Goal: Information Seeking & Learning: Learn about a topic

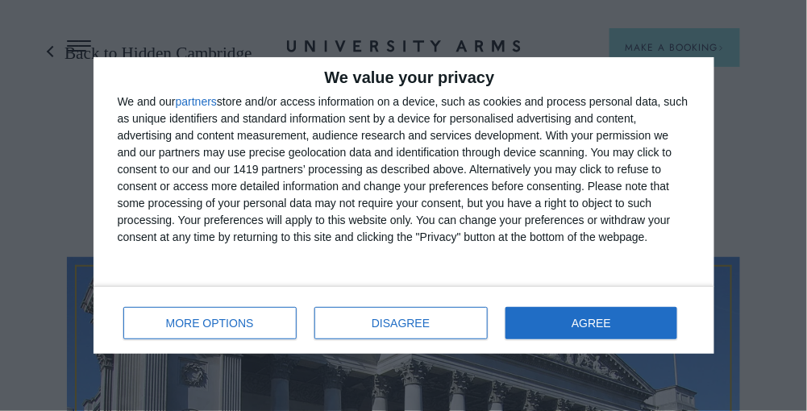
scroll to position [69, 0]
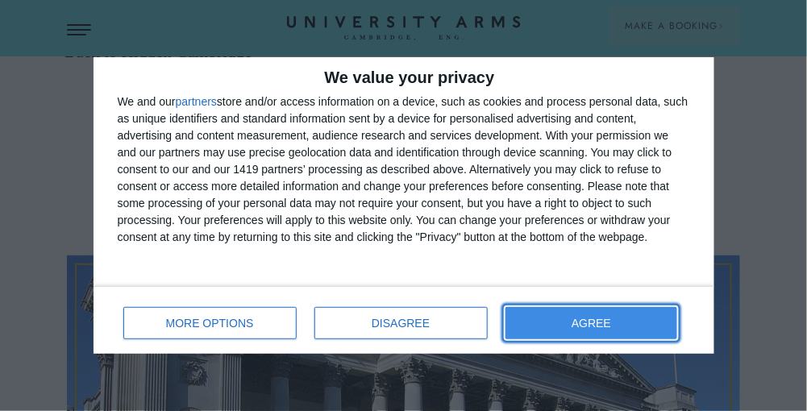
click at [609, 321] on span "AGREE" at bounding box center [592, 323] width 40 height 11
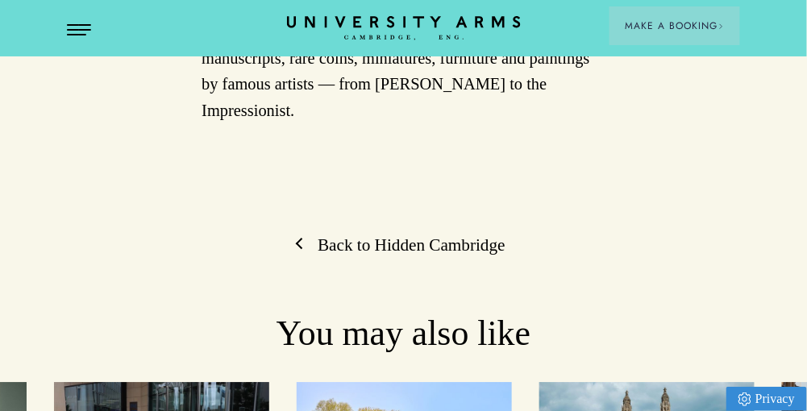
scroll to position [882, 0]
click at [360, 235] on link "Back to Hidden Cambridge" at bounding box center [404, 246] width 204 height 23
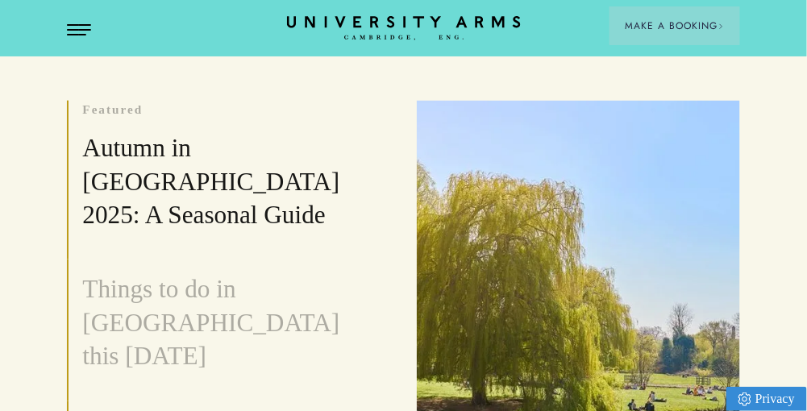
scroll to position [428, 0]
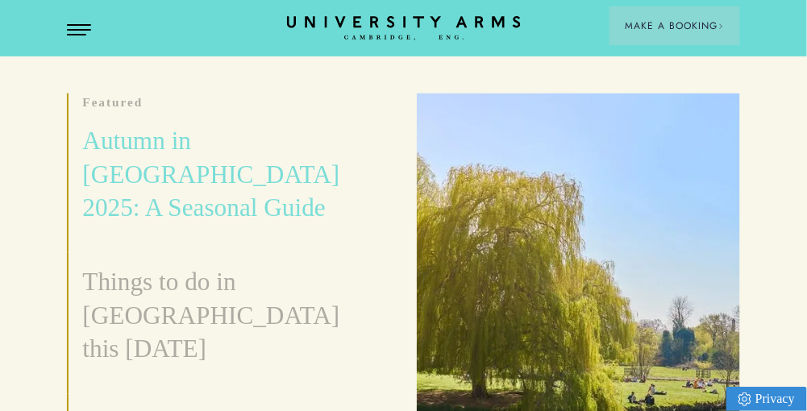
click at [256, 158] on h3 "Autumn in [GEOGRAPHIC_DATA] 2025: A Seasonal Guide" at bounding box center [229, 174] width 294 height 101
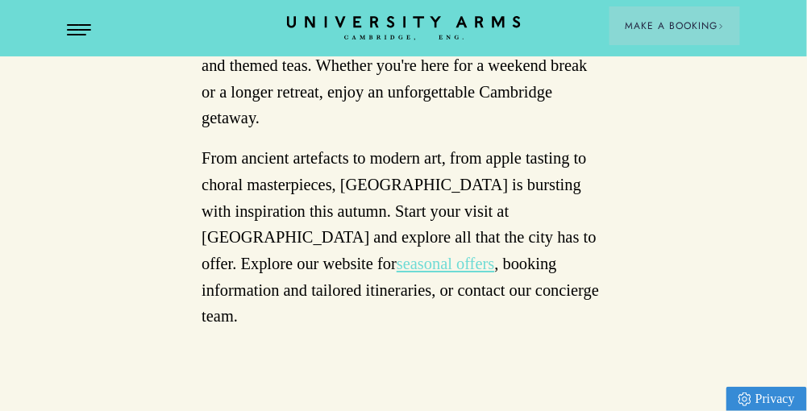
scroll to position [5259, 0]
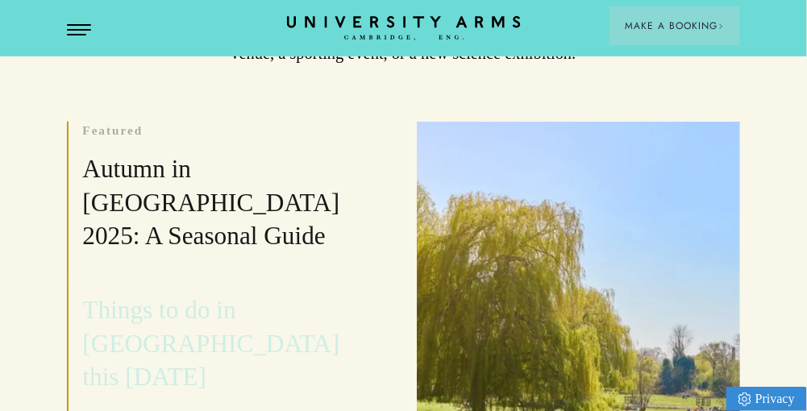
scroll to position [427, 0]
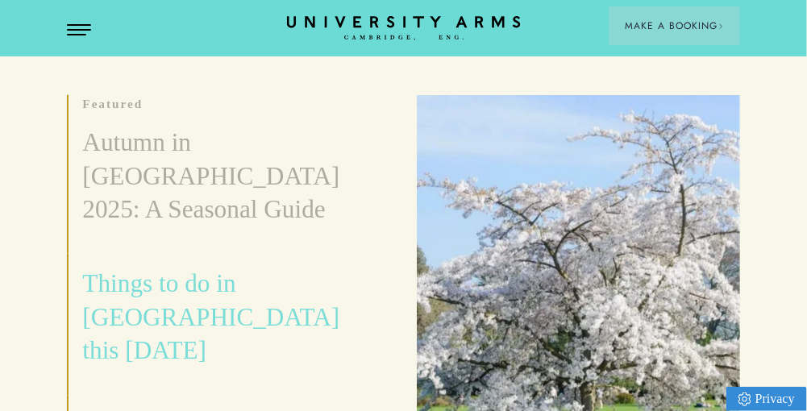
click at [149, 268] on h3 "Things to do in [GEOGRAPHIC_DATA] this [DATE]" at bounding box center [229, 318] width 294 height 101
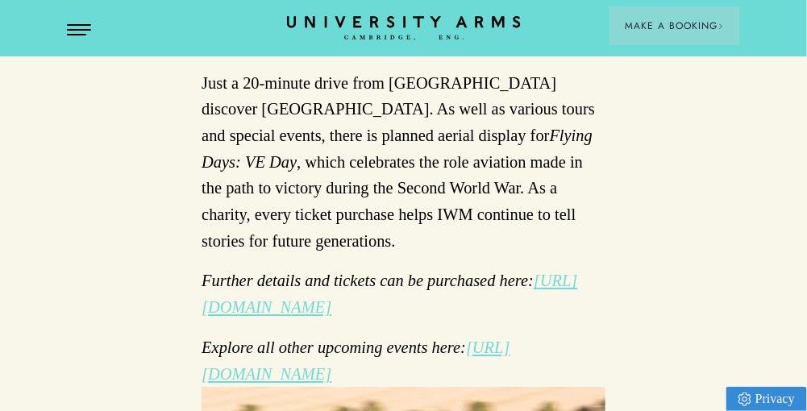
scroll to position [1009, 0]
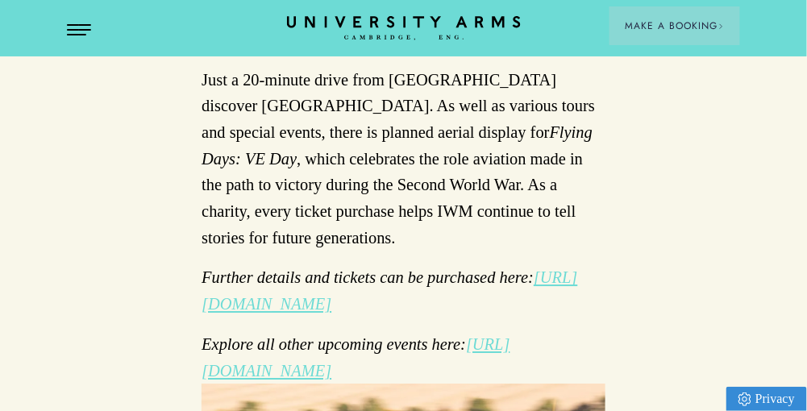
click at [273, 269] on em "[URL][DOMAIN_NAME]" at bounding box center [390, 291] width 376 height 44
click at [378, 336] on em "[URL][DOMAIN_NAME]" at bounding box center [356, 358] width 308 height 44
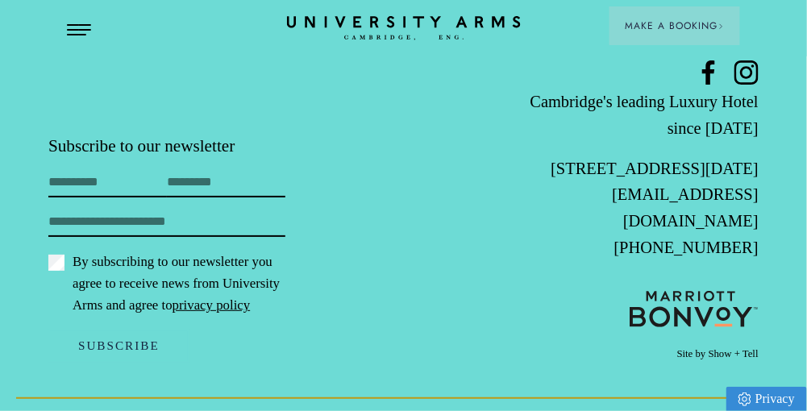
scroll to position [6681, 0]
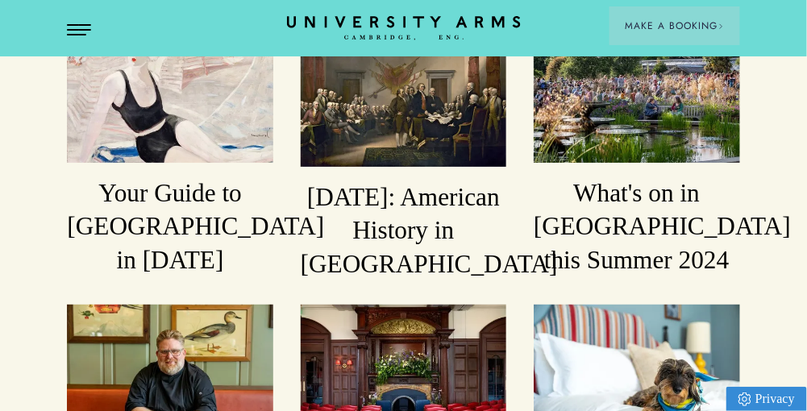
scroll to position [1424, 0]
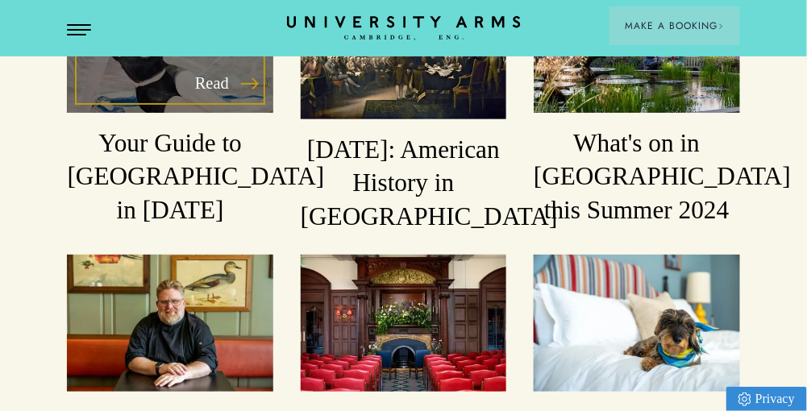
click at [174, 127] on h3 "Your Guide to [GEOGRAPHIC_DATA] in [DATE]" at bounding box center [170, 177] width 206 height 101
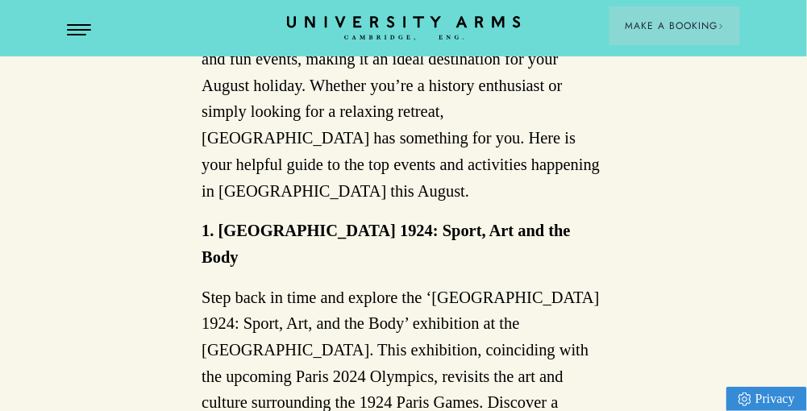
scroll to position [869, 0]
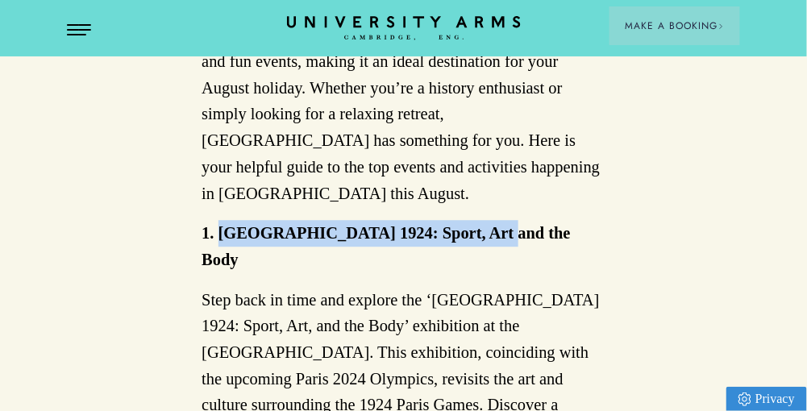
drag, startPoint x: 222, startPoint y: 158, endPoint x: 490, endPoint y: 147, distance: 268.0
click at [490, 220] on p "1. [GEOGRAPHIC_DATA] 1924: Sport, Art and the Body" at bounding box center [404, 246] width 404 height 52
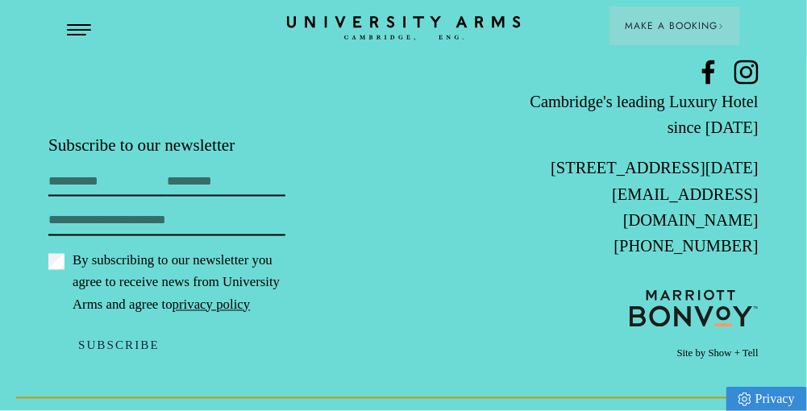
scroll to position [8604, 0]
